Goal: Task Accomplishment & Management: Use online tool/utility

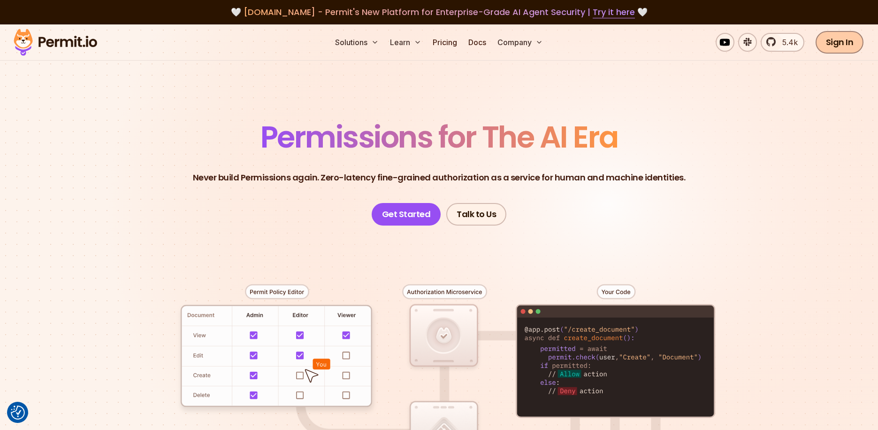
click at [835, 39] on link "Sign In" at bounding box center [840, 42] width 48 height 23
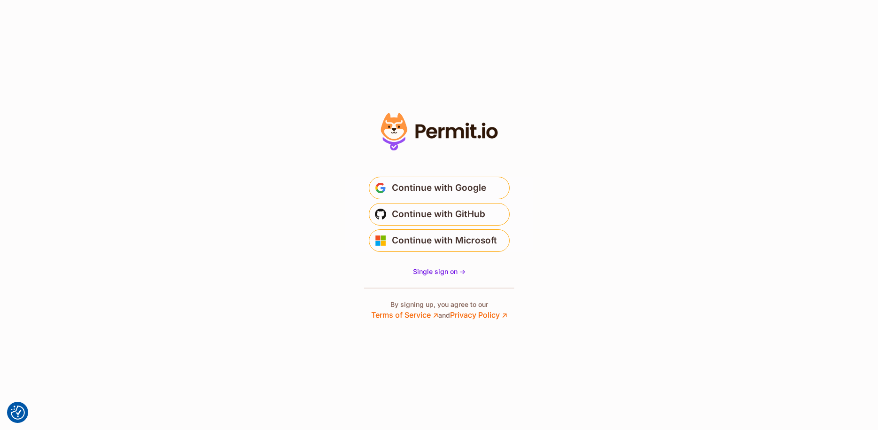
drag, startPoint x: 430, startPoint y: 216, endPoint x: 411, endPoint y: 227, distance: 21.4
click at [430, 216] on span "Continue with GitHub" at bounding box center [438, 214] width 93 height 15
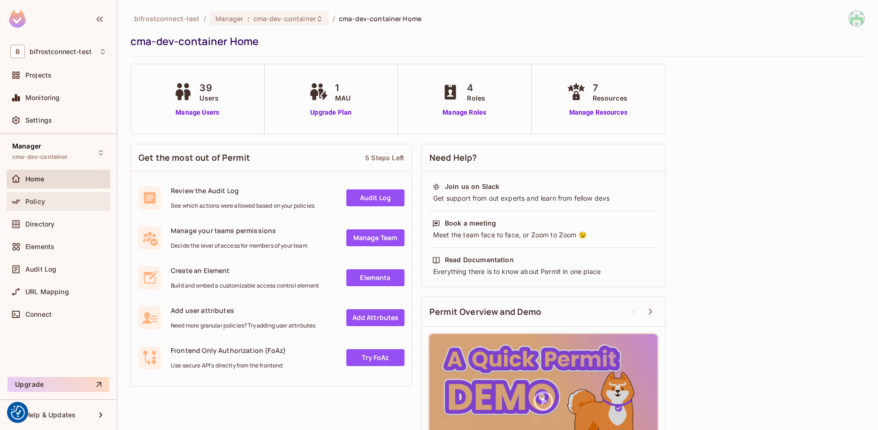
click at [54, 202] on div "Policy" at bounding box center [65, 202] width 81 height 8
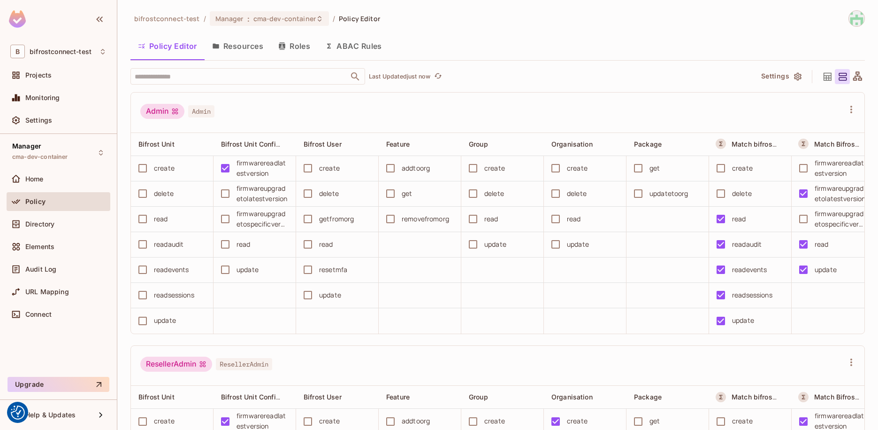
click at [351, 47] on button "ABAC Rules" at bounding box center [354, 45] width 72 height 23
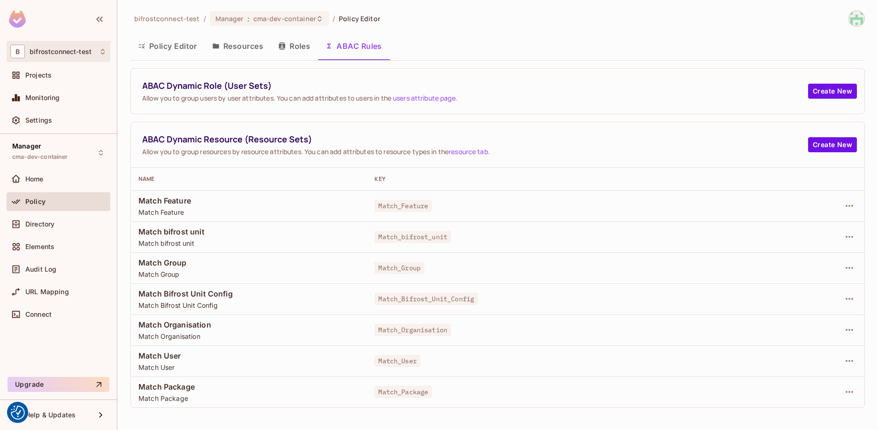
click at [101, 50] on icon at bounding box center [103, 52] width 8 height 8
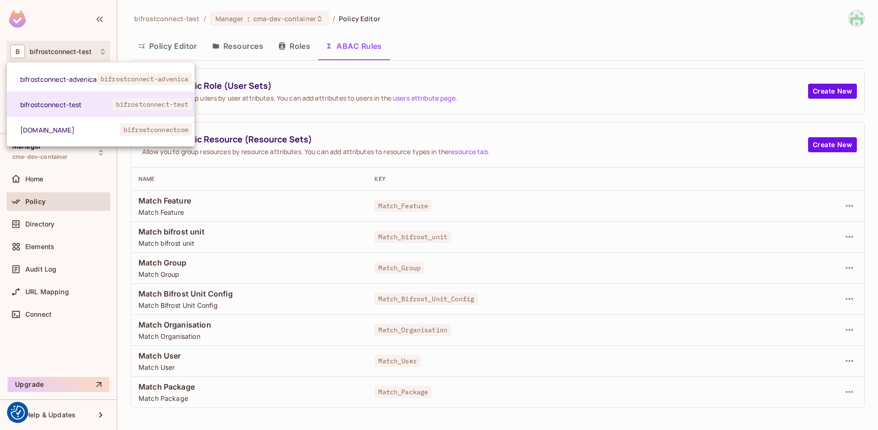
click at [61, 142] on div "bifrostconnect-advenica bifrostconnect-advenica bifrostconnect-test bifrostconn…" at bounding box center [101, 104] width 188 height 84
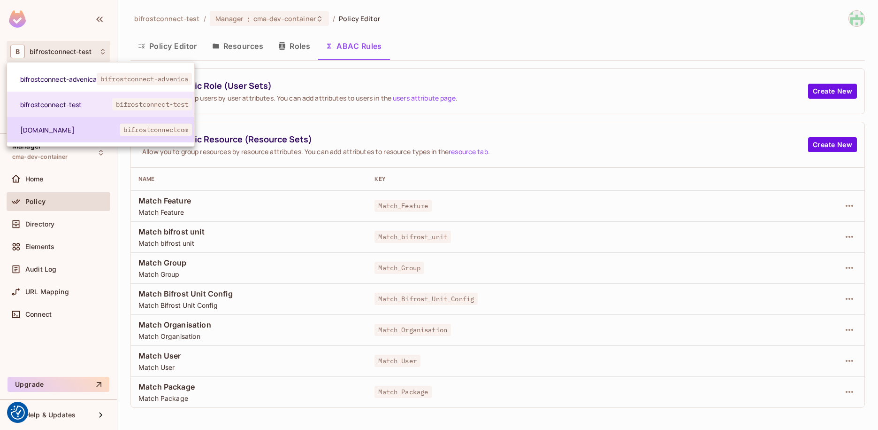
click at [63, 135] on li "[DOMAIN_NAME] bifrostconnectcom" at bounding box center [100, 129] width 187 height 25
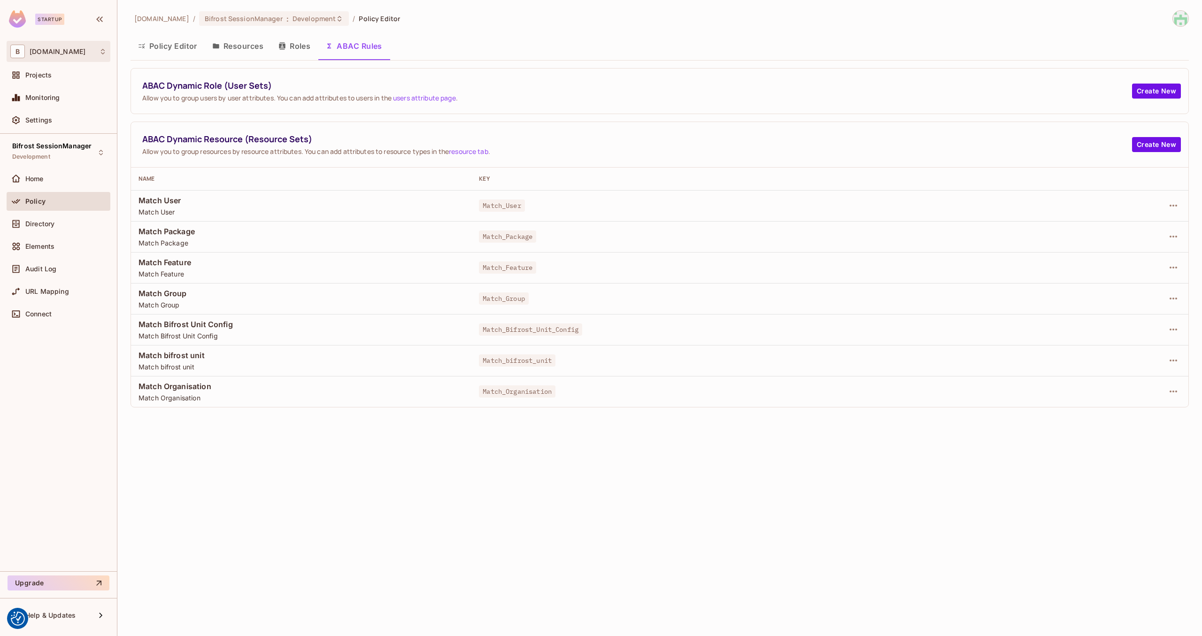
click at [100, 50] on icon at bounding box center [103, 52] width 8 height 8
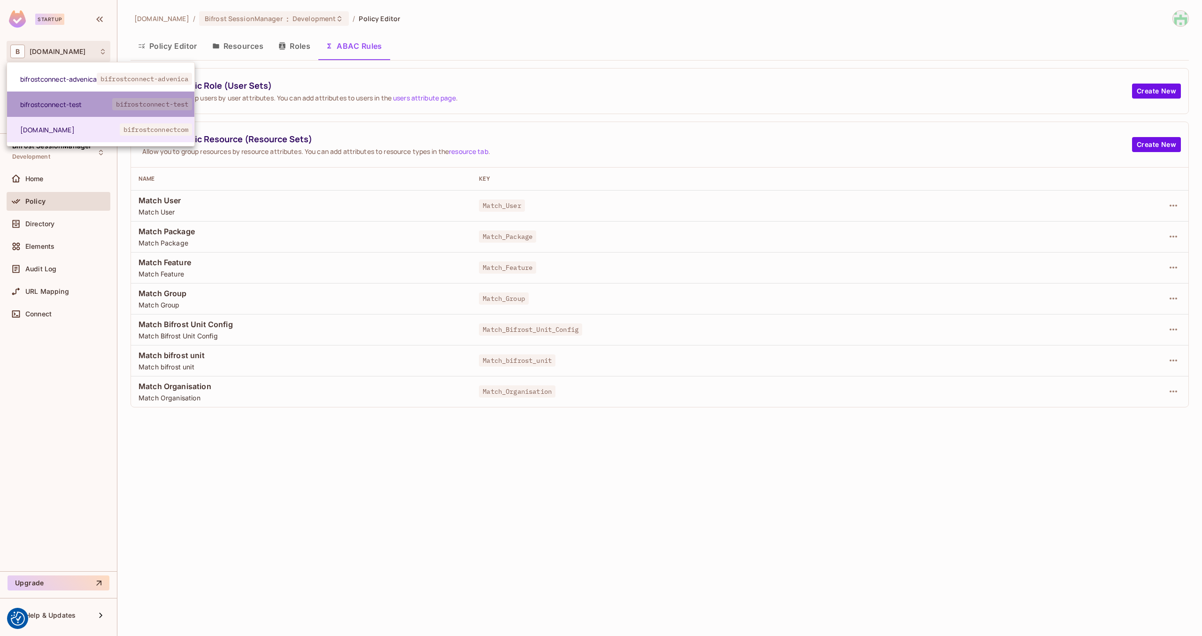
click at [82, 104] on span "bifrostconnect-test" at bounding box center [66, 104] width 92 height 9
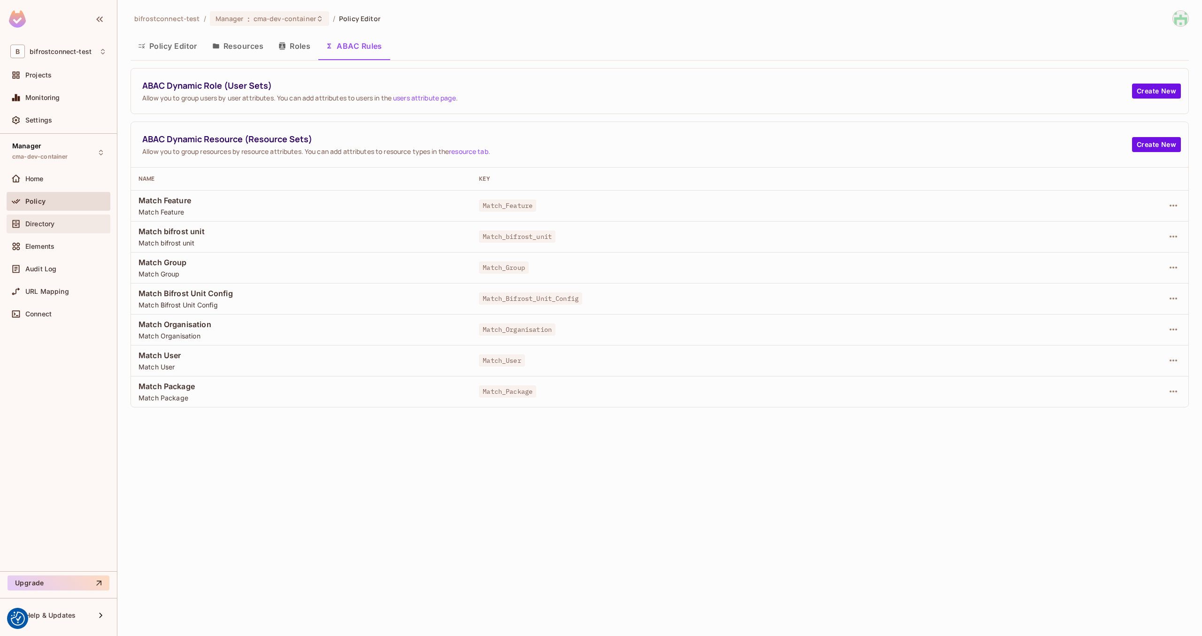
click at [43, 226] on span "Directory" at bounding box center [39, 224] width 29 height 8
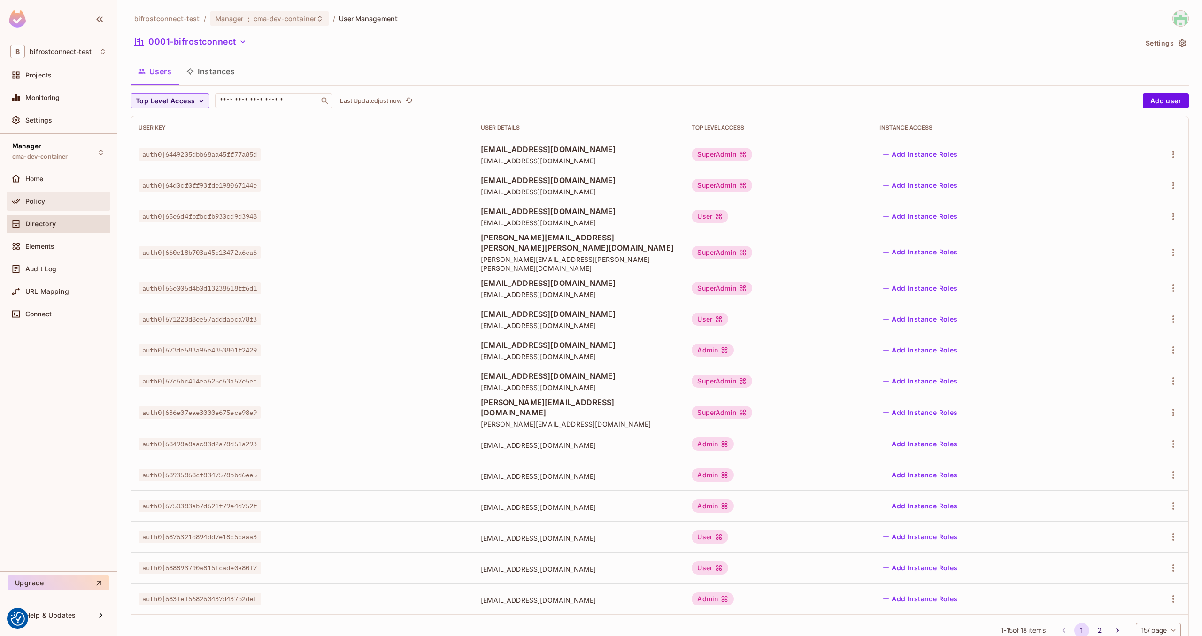
click at [51, 203] on div "Policy" at bounding box center [65, 202] width 81 height 8
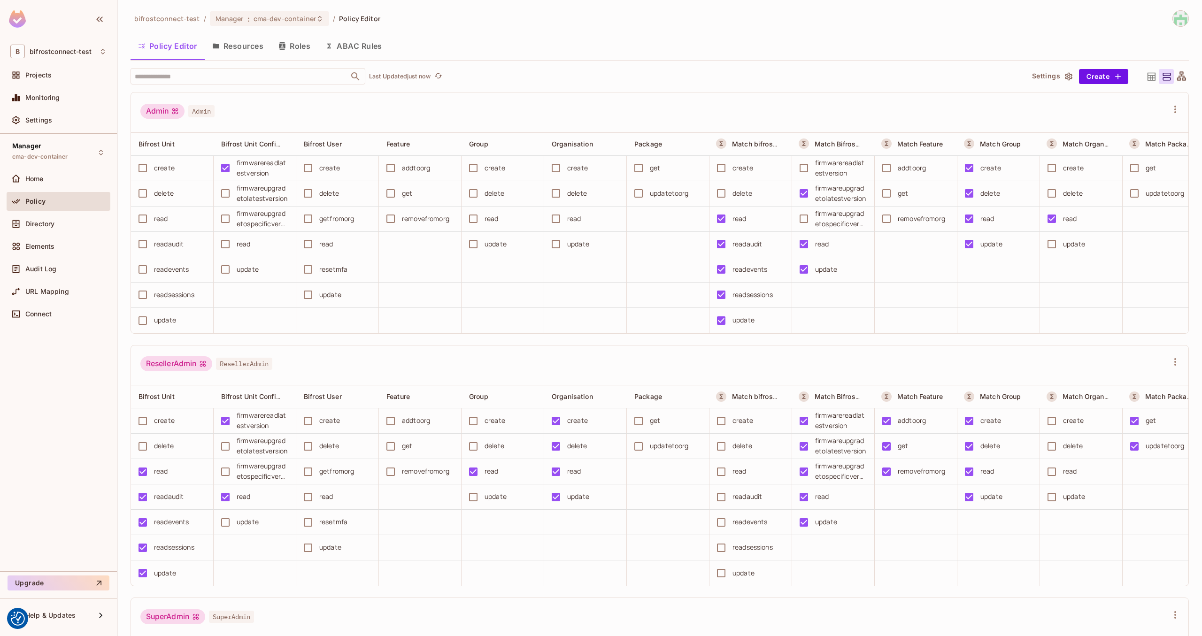
click at [249, 40] on button "Resources" at bounding box center [238, 45] width 66 height 23
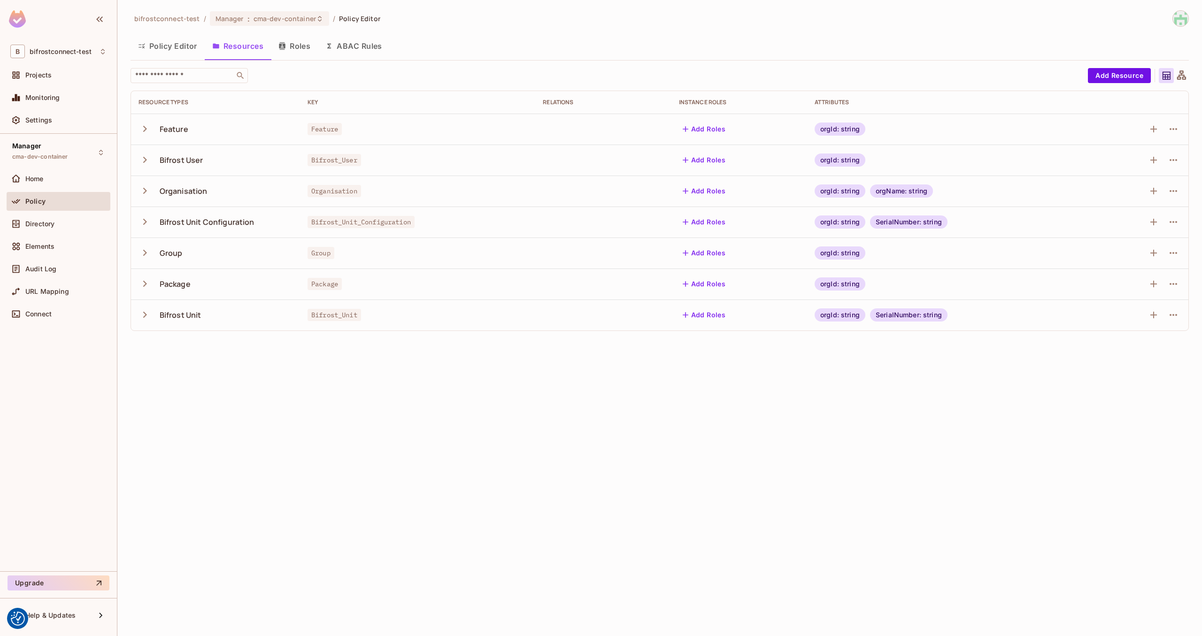
click at [307, 42] on button "Roles" at bounding box center [294, 45] width 47 height 23
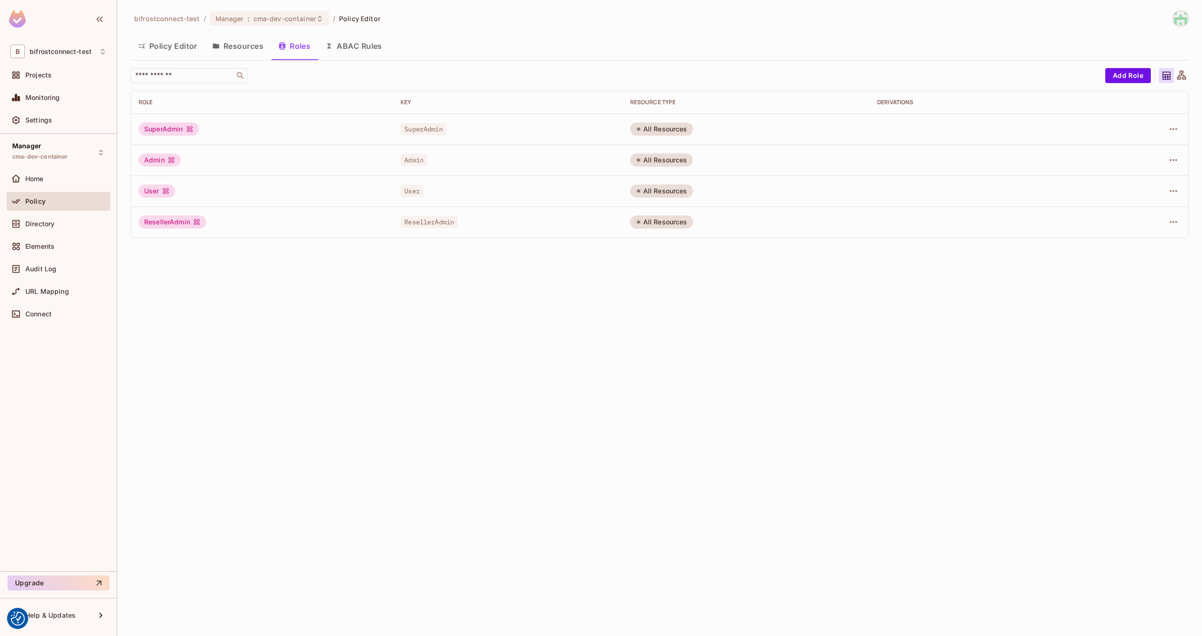
click at [346, 48] on button "ABAC Rules" at bounding box center [354, 45] width 72 height 23
